Goal: Task Accomplishment & Management: Manage account settings

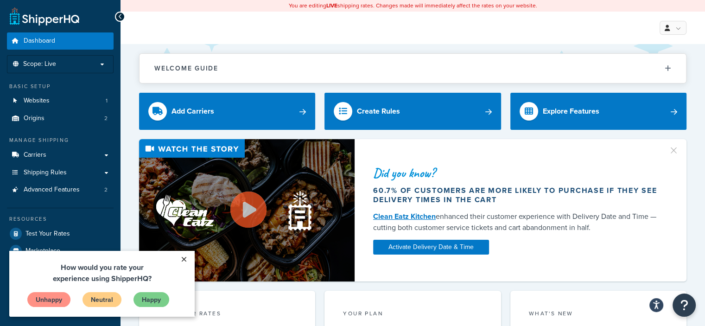
click at [185, 261] on link "×" at bounding box center [184, 259] width 16 height 17
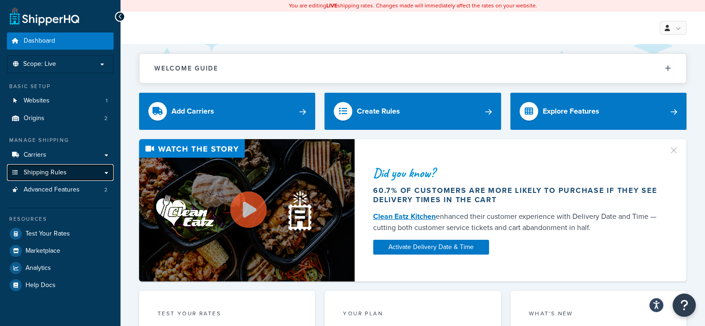
click at [62, 172] on span "Shipping Rules" at bounding box center [45, 173] width 43 height 8
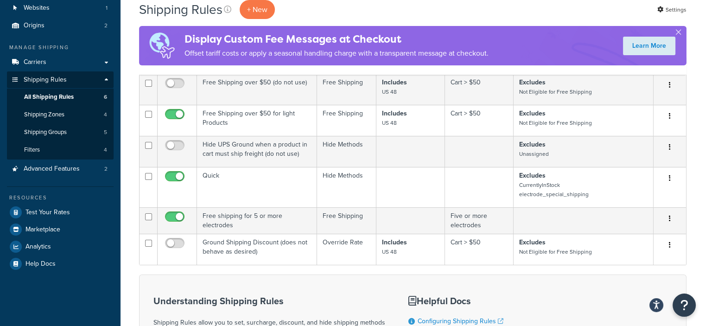
scroll to position [92, 0]
click at [68, 118] on link "Shipping Zones 4" at bounding box center [60, 115] width 107 height 17
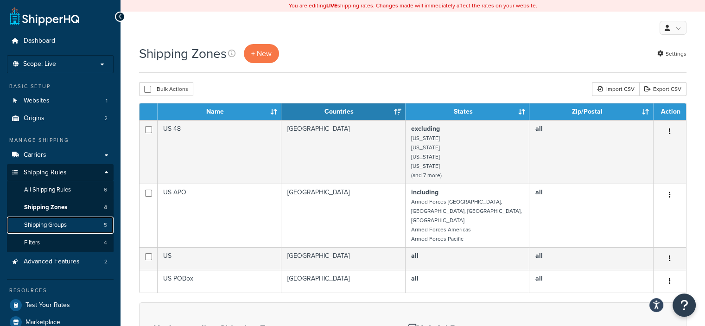
click at [51, 231] on link "Shipping Groups 5" at bounding box center [60, 225] width 107 height 17
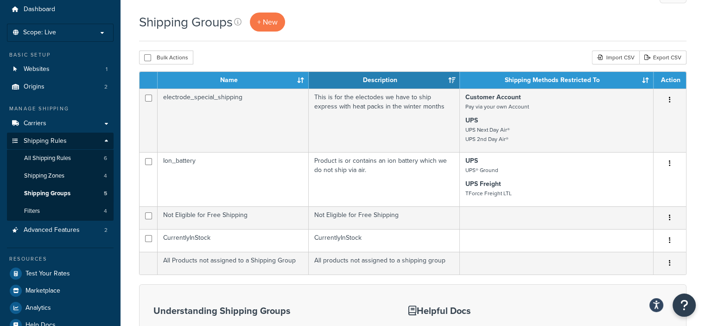
scroll to position [45, 0]
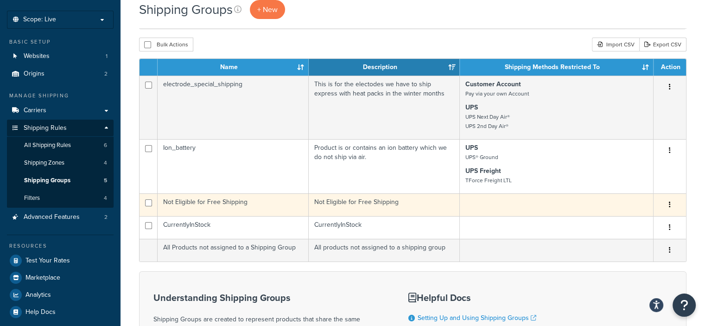
click at [670, 205] on icon "button" at bounding box center [670, 204] width 2 height 6
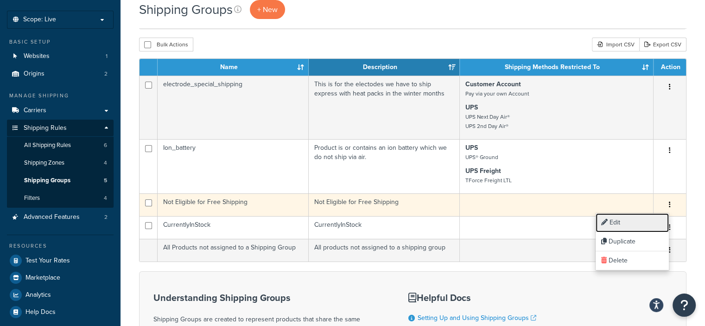
click at [618, 226] on link "Edit" at bounding box center [632, 222] width 73 height 19
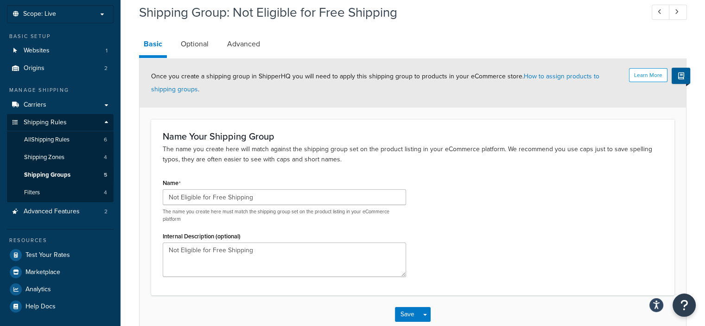
scroll to position [48, 0]
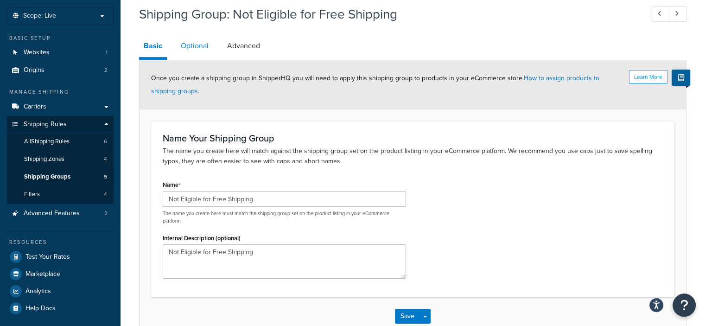
click at [197, 47] on link "Optional" at bounding box center [194, 46] width 37 height 22
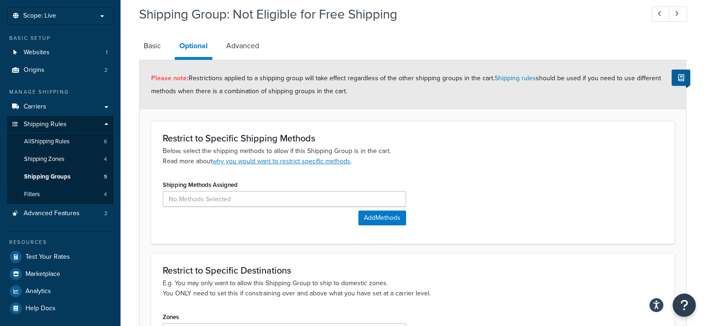
click at [197, 47] on link "Optional" at bounding box center [194, 47] width 38 height 25
click at [247, 51] on link "Advanced" at bounding box center [243, 46] width 42 height 22
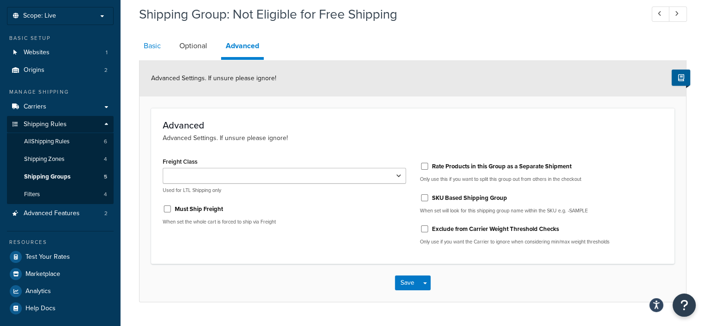
click at [155, 50] on link "Basic" at bounding box center [152, 46] width 26 height 22
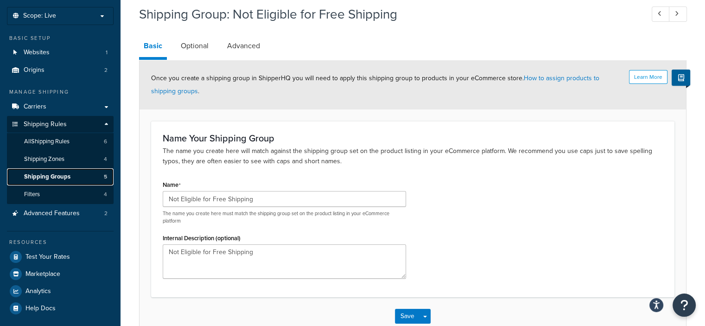
click at [65, 178] on span "Shipping Groups" at bounding box center [47, 177] width 46 height 8
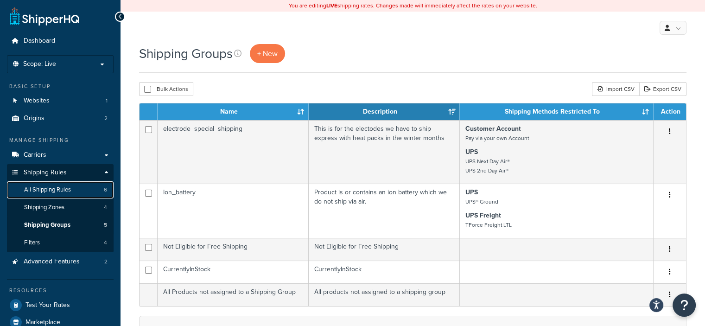
click at [53, 183] on link "All Shipping Rules 6" at bounding box center [60, 189] width 107 height 17
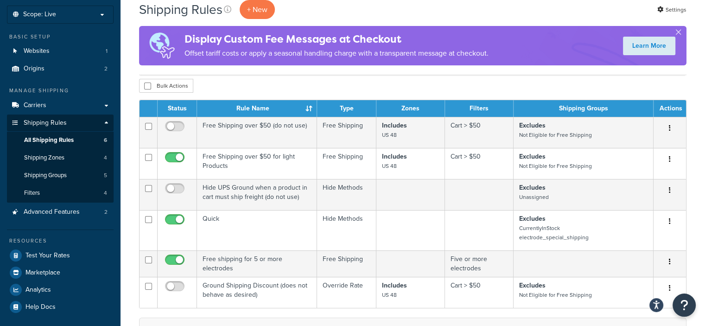
scroll to position [64, 0]
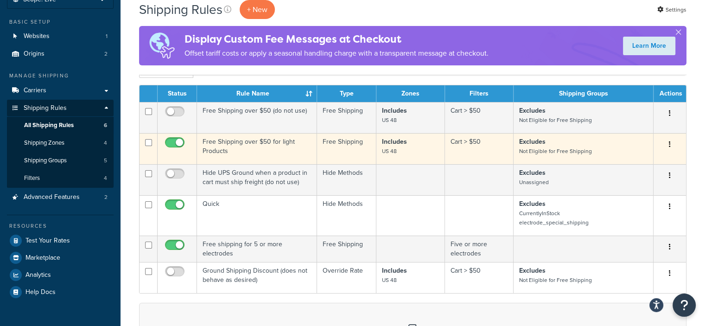
click at [669, 148] on button "button" at bounding box center [670, 144] width 13 height 15
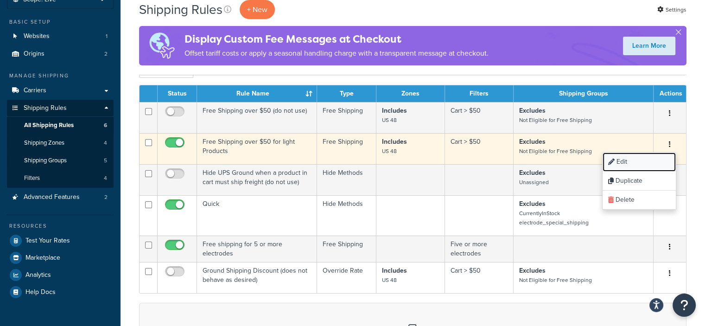
click at [644, 167] on link "Edit" at bounding box center [639, 162] width 73 height 19
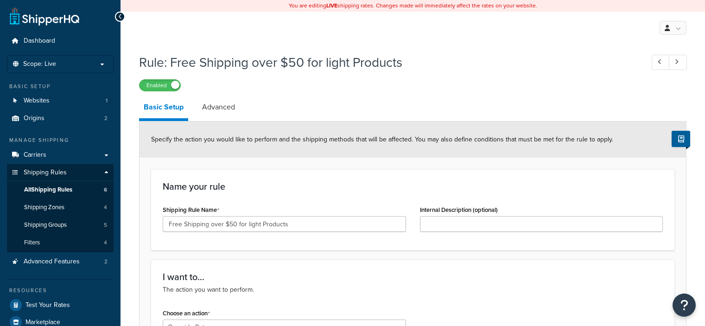
select select "OVERRIDE"
select select "SHIPPING_GROUP"
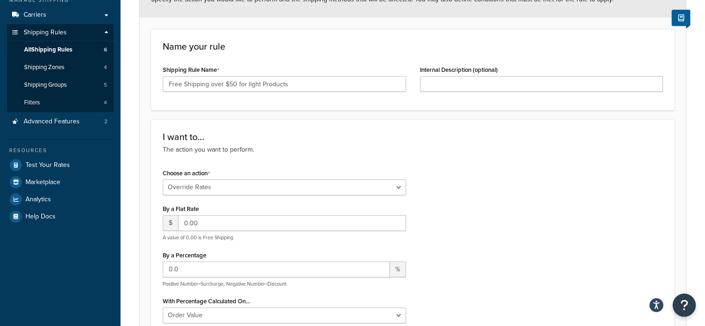
scroll to position [108, 0]
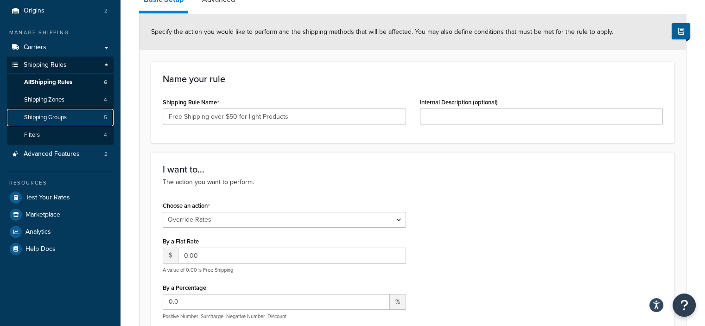
click at [48, 115] on span "Shipping Groups" at bounding box center [45, 118] width 43 height 8
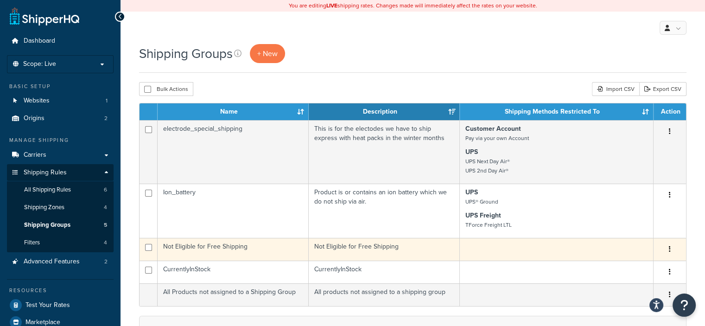
click at [182, 244] on td "Not Eligible for Free Shipping" at bounding box center [233, 249] width 151 height 23
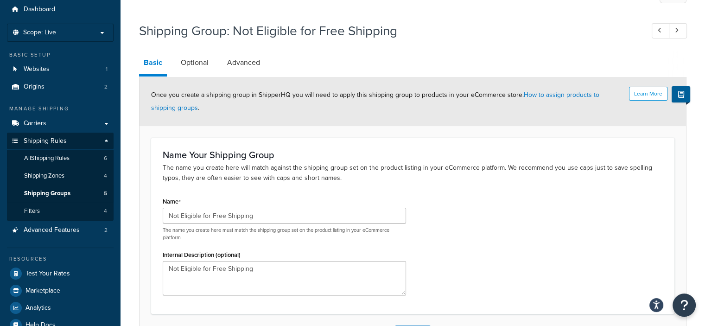
scroll to position [23, 0]
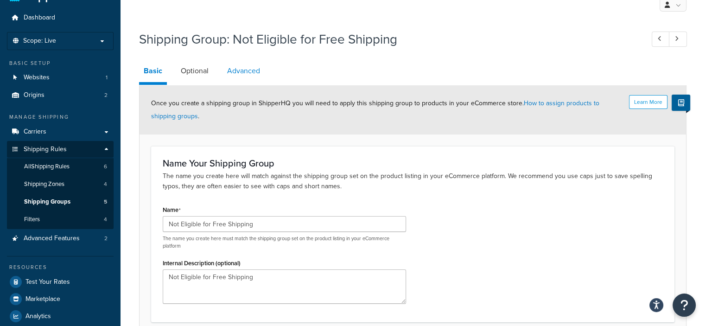
click at [248, 75] on link "Advanced" at bounding box center [244, 71] width 42 height 22
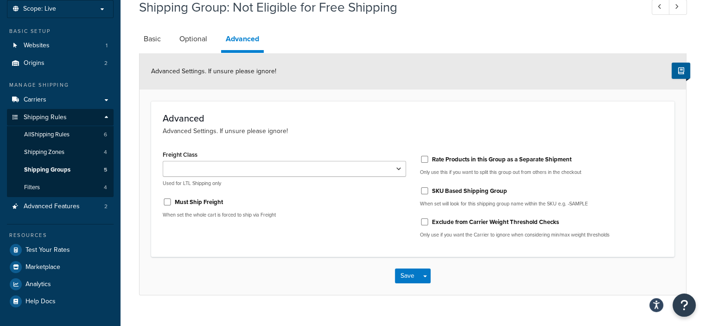
scroll to position [70, 0]
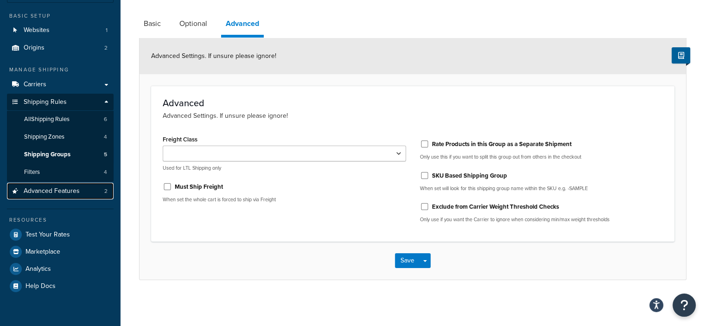
click at [63, 190] on span "Advanced Features" at bounding box center [52, 191] width 56 height 8
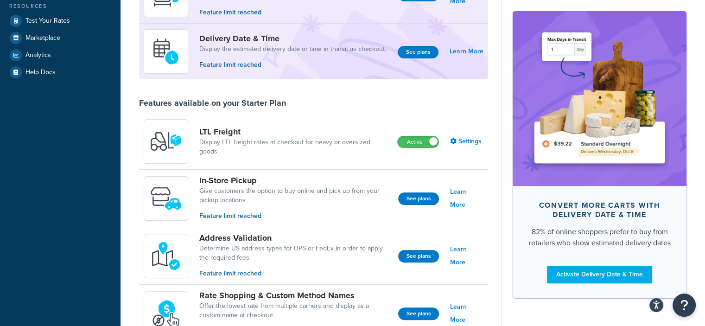
scroll to position [258, 0]
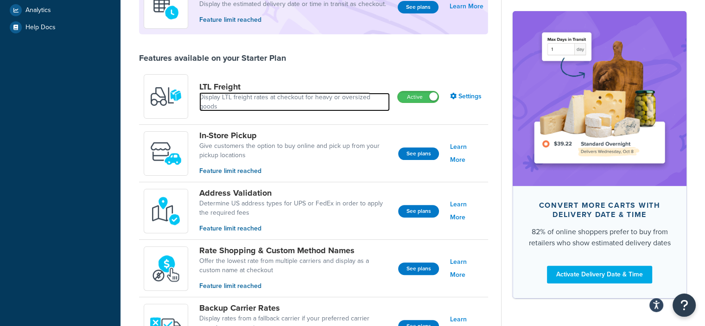
click at [228, 99] on link "Display LTL freight rates at checkout for heavy or oversized goods" at bounding box center [294, 102] width 191 height 19
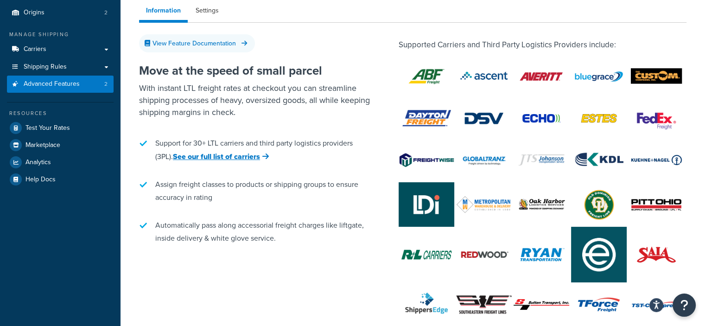
scroll to position [63, 0]
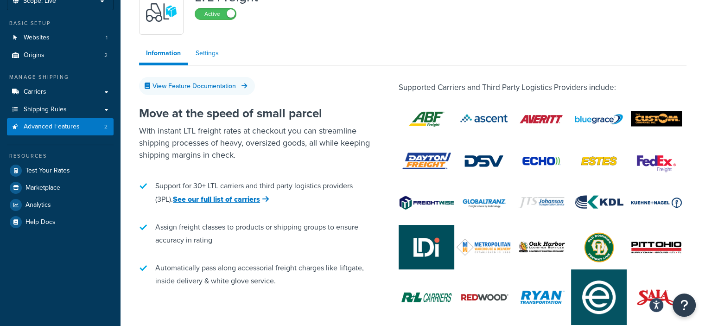
click at [212, 55] on link "Settings" at bounding box center [207, 53] width 37 height 19
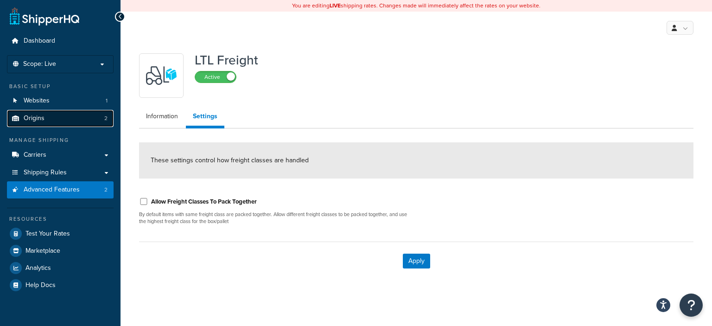
click at [60, 123] on link "Origins 2" at bounding box center [60, 118] width 107 height 17
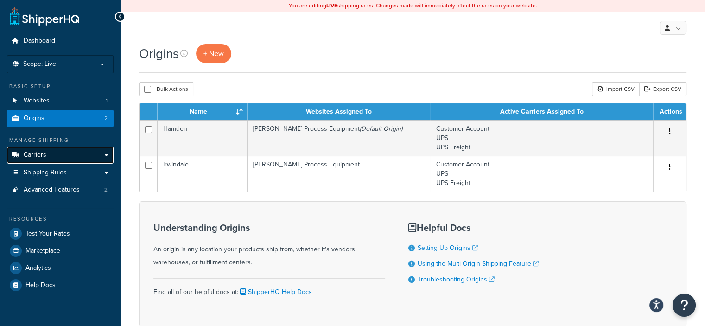
click at [42, 157] on span "Carriers" at bounding box center [35, 155] width 23 height 8
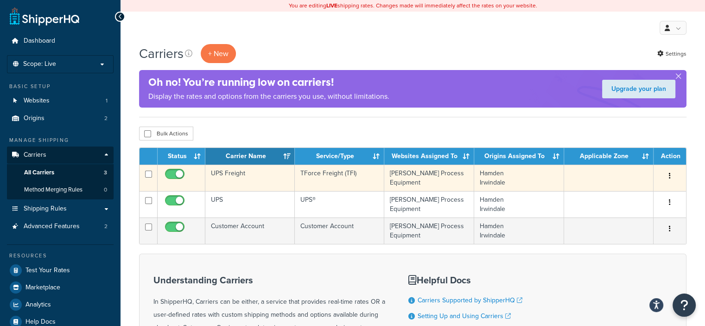
click at [673, 176] on button "button" at bounding box center [670, 176] width 13 height 15
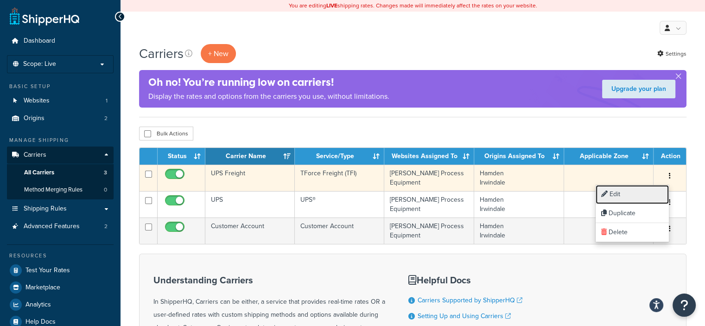
click at [634, 196] on link "Edit" at bounding box center [632, 194] width 73 height 19
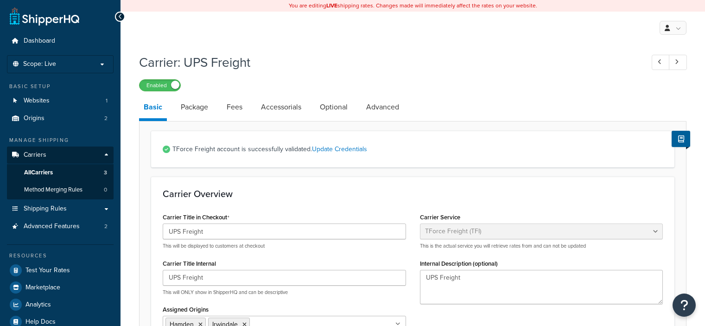
select select "upsFreight"
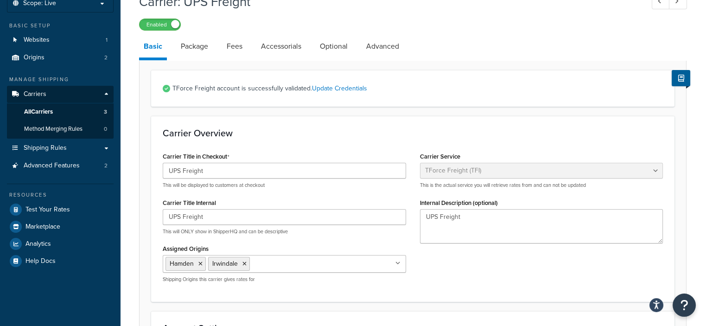
scroll to position [50, 0]
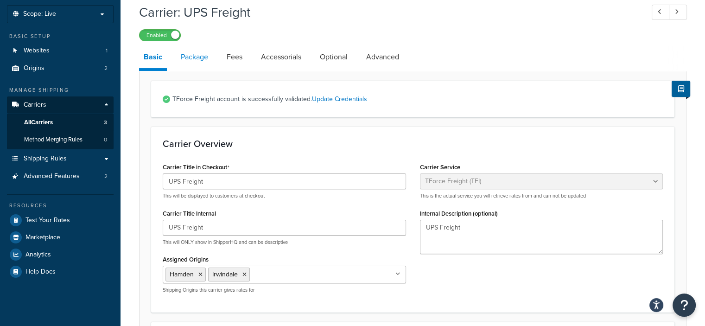
click at [202, 62] on link "Package" at bounding box center [194, 57] width 37 height 22
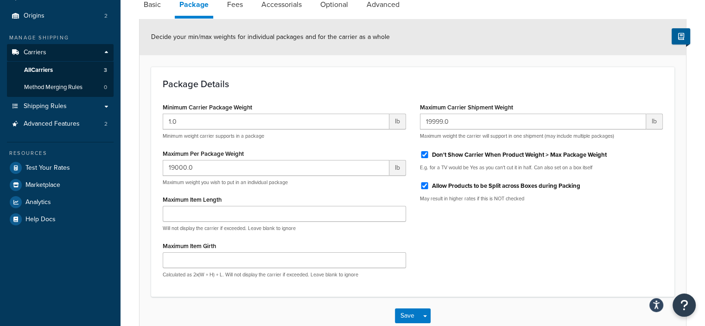
scroll to position [89, 0]
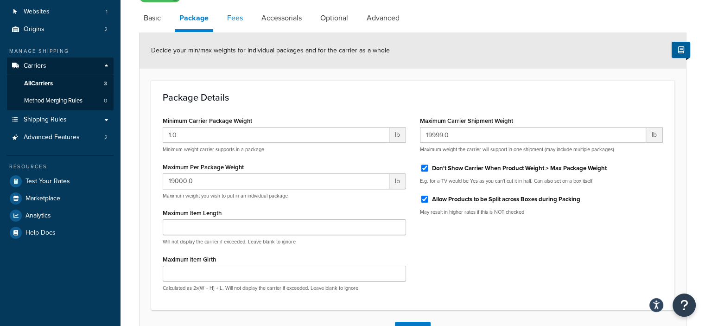
click at [243, 24] on link "Fees" at bounding box center [235, 18] width 25 height 22
select select "AFTER"
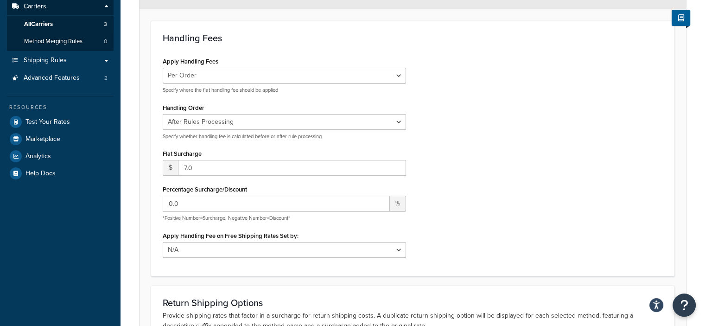
scroll to position [76, 0]
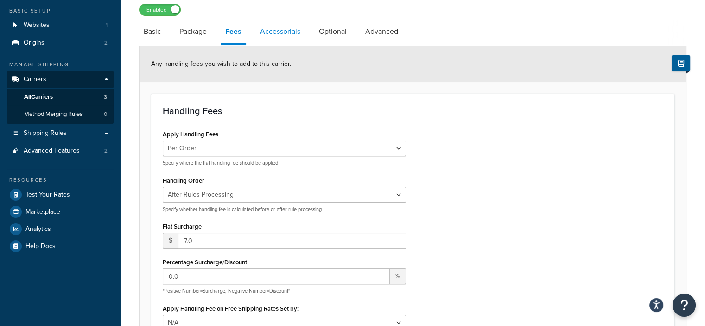
click at [299, 33] on link "Accessorials" at bounding box center [281, 31] width 50 height 22
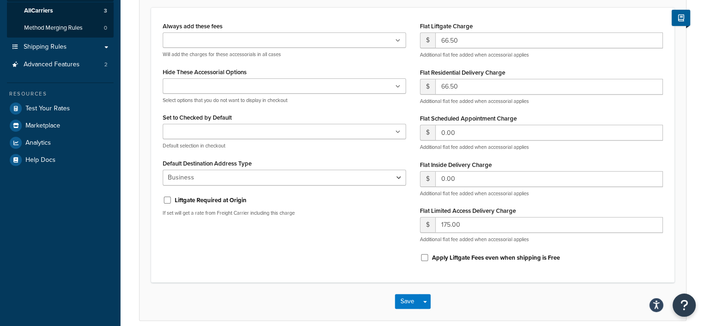
scroll to position [163, 0]
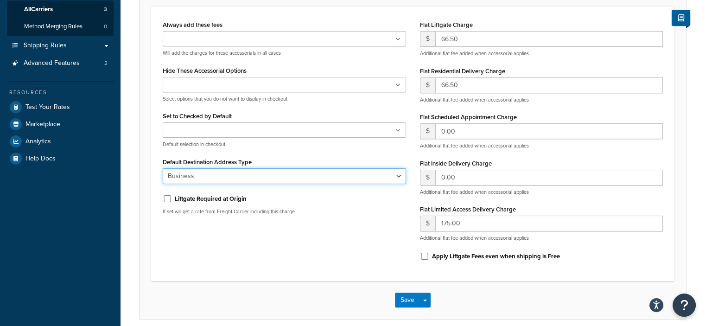
click at [398, 174] on select "Business Residential" at bounding box center [284, 176] width 243 height 16
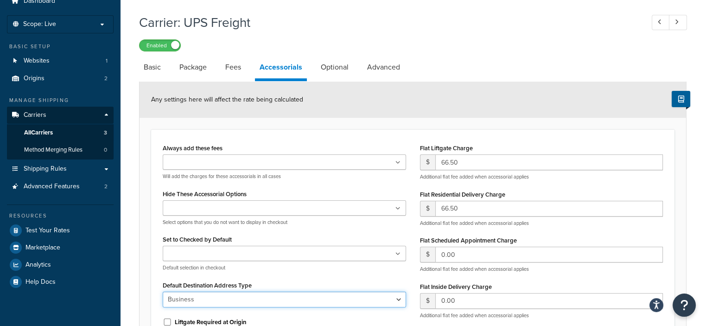
scroll to position [17, 0]
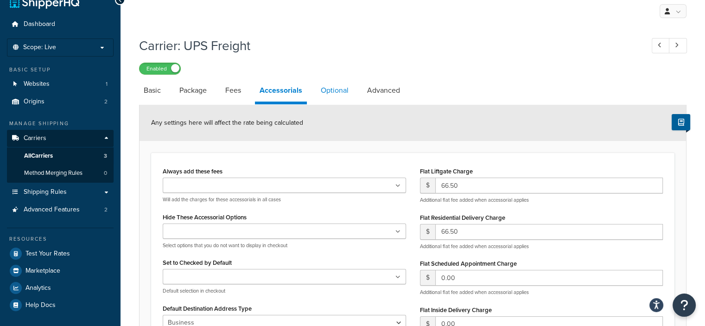
click at [333, 84] on link "Optional" at bounding box center [334, 90] width 37 height 22
select select "100"
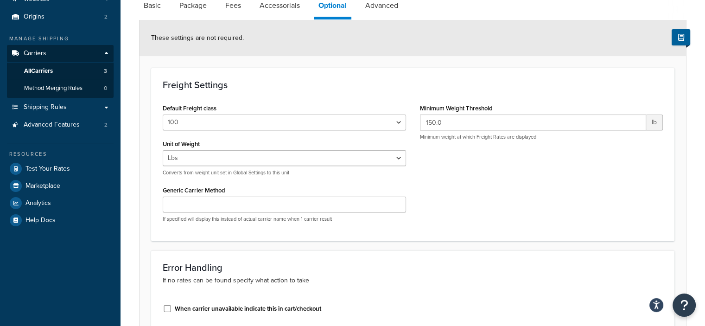
scroll to position [91, 0]
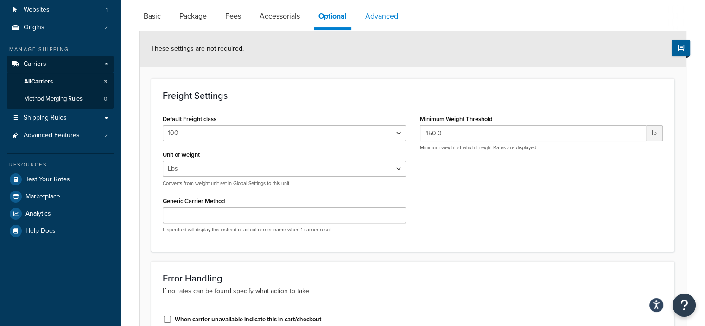
click at [395, 22] on link "Advanced" at bounding box center [382, 16] width 42 height 22
select select "false"
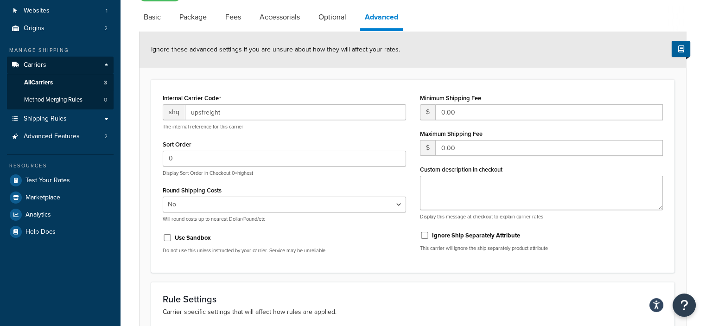
scroll to position [85, 0]
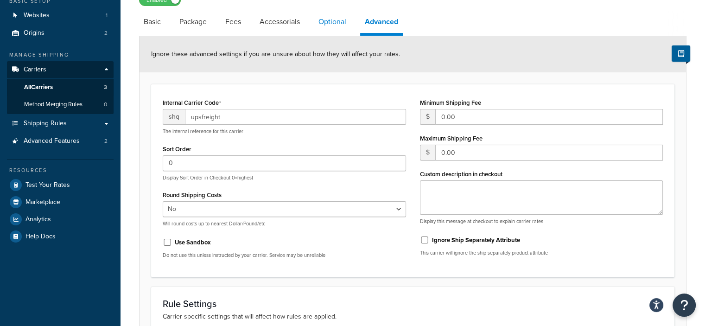
click at [318, 24] on link "Optional" at bounding box center [332, 22] width 37 height 22
select select "100"
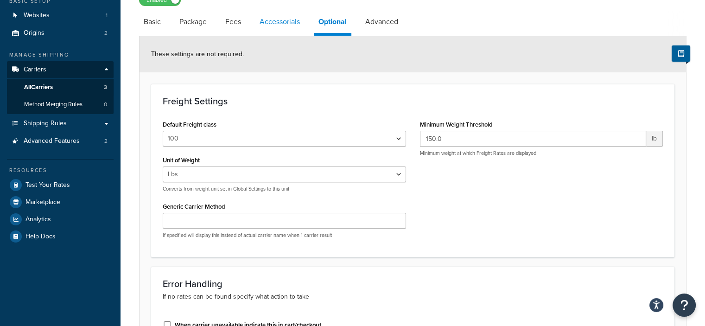
click at [277, 26] on link "Accessorials" at bounding box center [280, 22] width 50 height 22
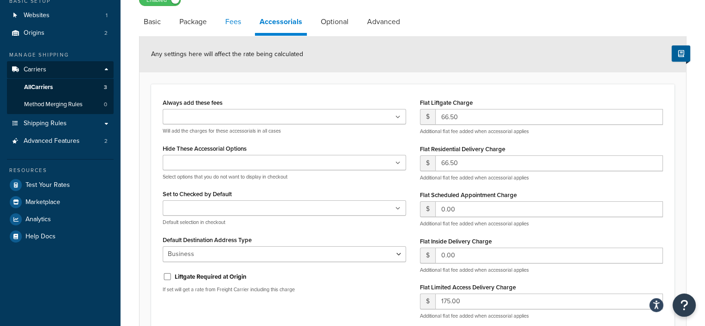
click at [231, 23] on link "Fees" at bounding box center [233, 22] width 25 height 22
select select "AFTER"
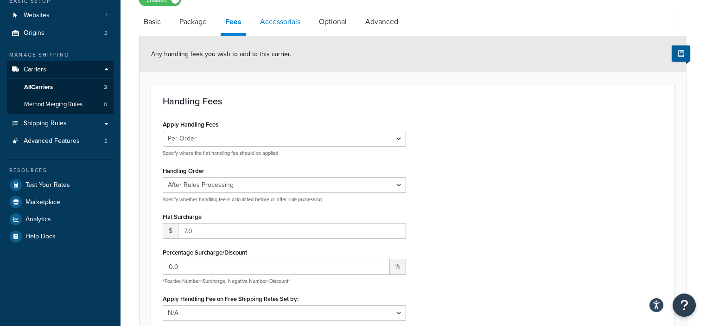
click at [267, 31] on link "Accessorials" at bounding box center [281, 22] width 50 height 22
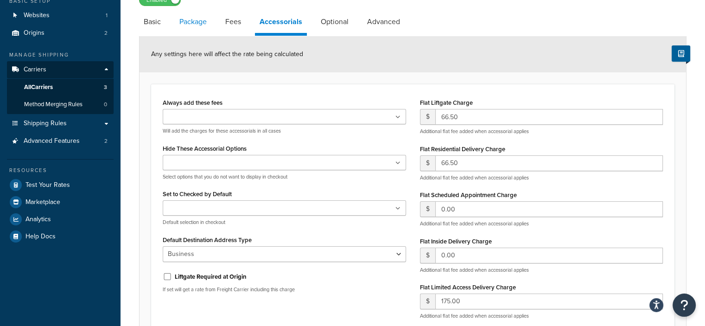
click at [196, 22] on link "Package" at bounding box center [193, 22] width 37 height 22
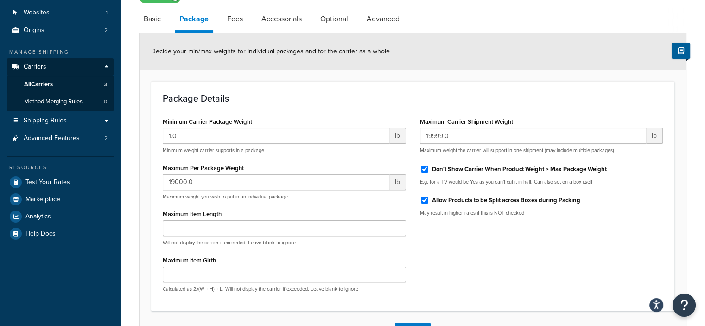
scroll to position [42, 0]
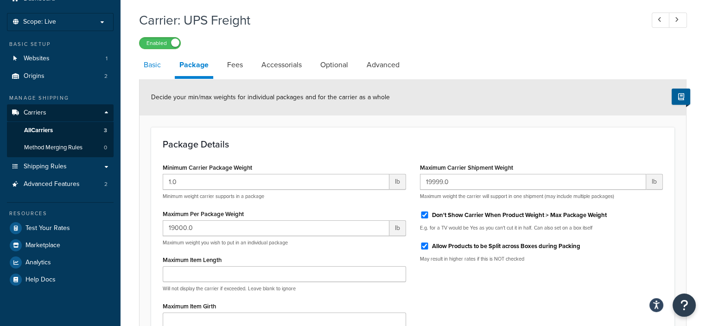
click at [152, 64] on link "Basic" at bounding box center [152, 65] width 26 height 22
select select "upsFreight"
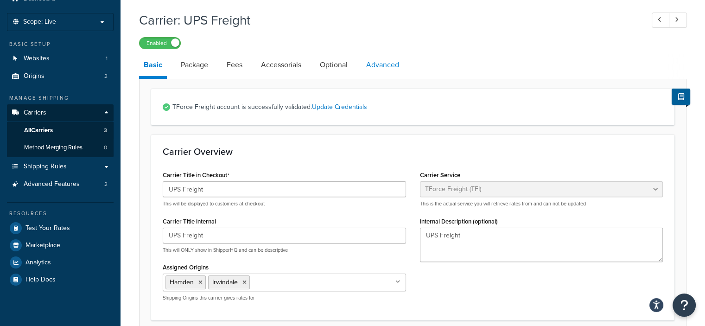
click at [382, 66] on link "Advanced" at bounding box center [383, 65] width 42 height 22
select select "false"
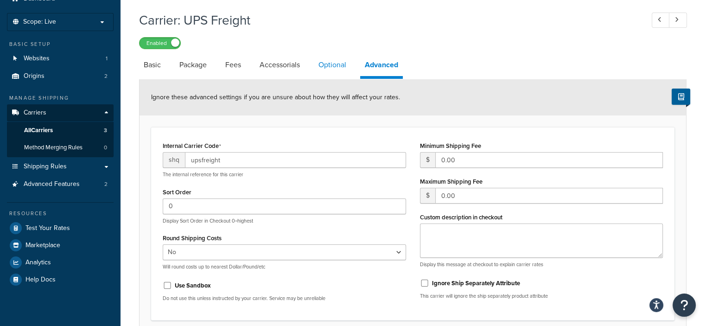
click at [344, 68] on link "Optional" at bounding box center [332, 65] width 37 height 22
select select "100"
